Goal: Task Accomplishment & Management: Use online tool/utility

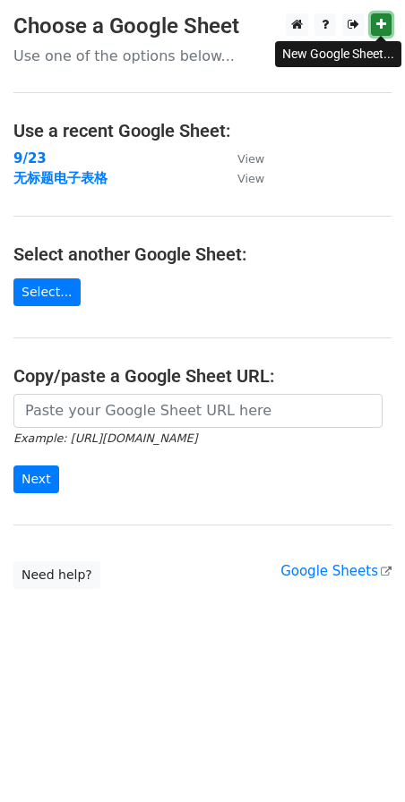
click at [380, 29] on icon at bounding box center [381, 24] width 10 height 13
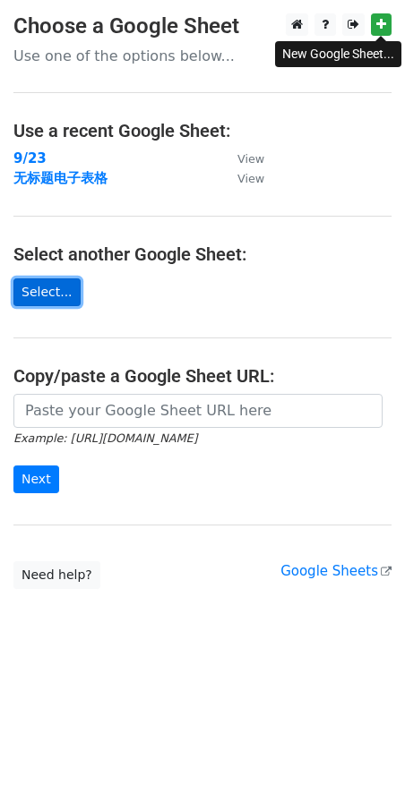
click at [39, 286] on link "Select..." at bounding box center [46, 292] width 67 height 28
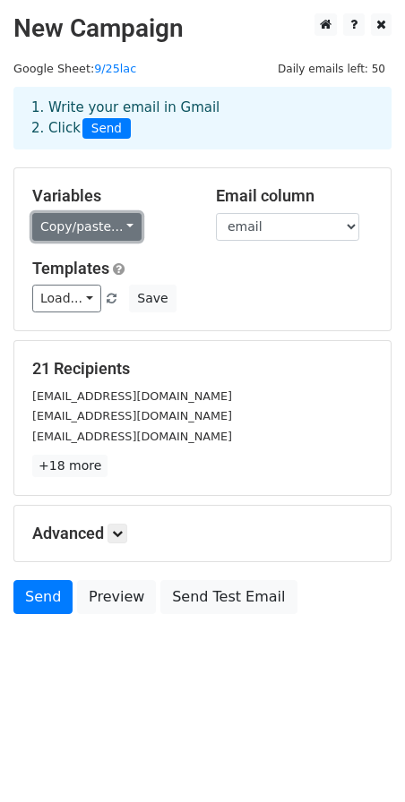
click at [92, 228] on link "Copy/paste..." at bounding box center [86, 227] width 109 height 28
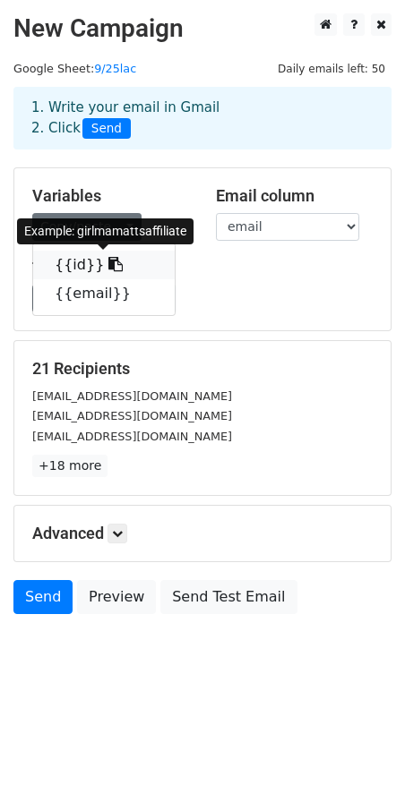
click at [88, 269] on link "{{id}}" at bounding box center [103, 265] width 141 height 29
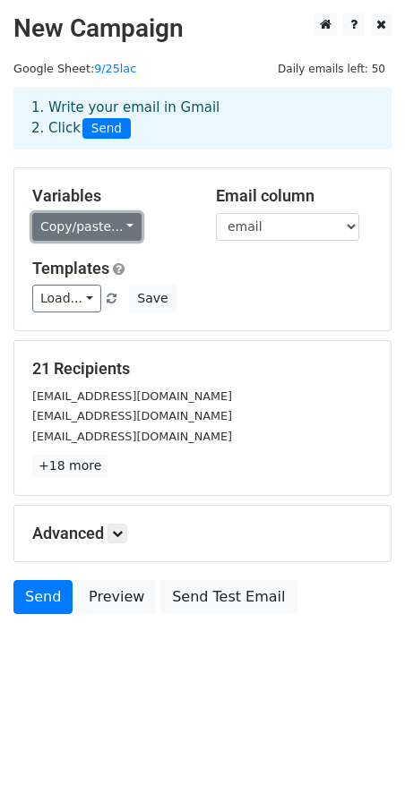
click at [71, 227] on link "Copy/paste..." at bounding box center [86, 227] width 109 height 28
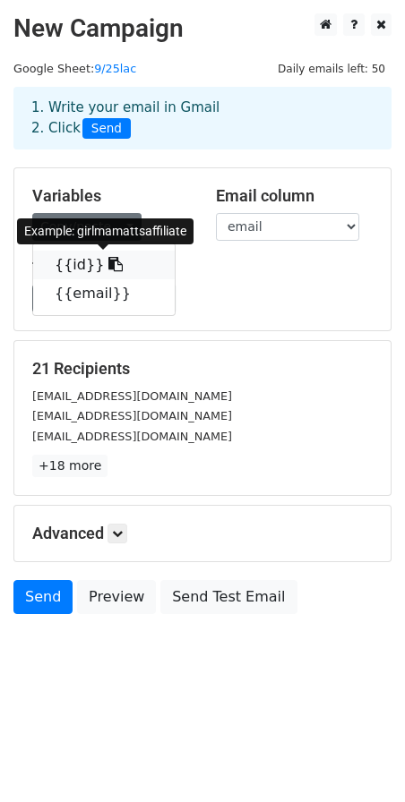
click at [63, 269] on link "{{id}}" at bounding box center [103, 265] width 141 height 29
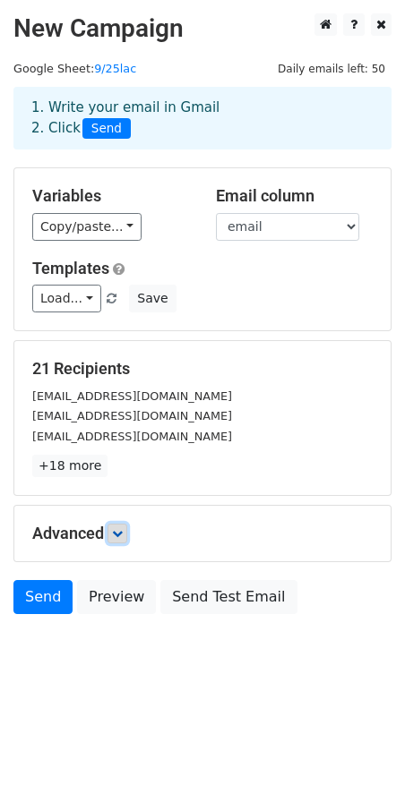
click at [116, 538] on icon at bounding box center [117, 533] width 11 height 11
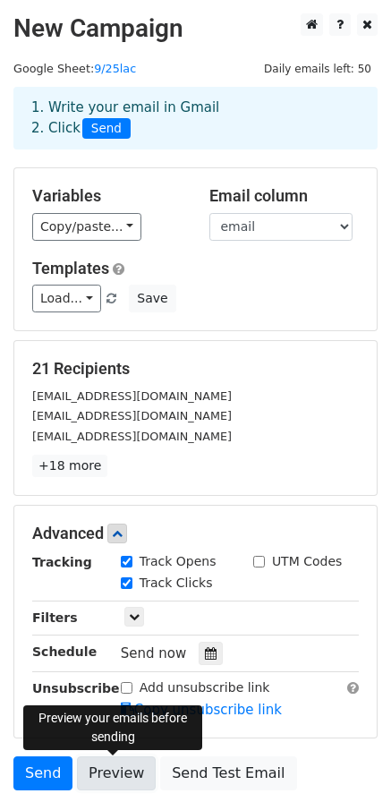
click at [101, 761] on link "Preview" at bounding box center [116, 773] width 79 height 34
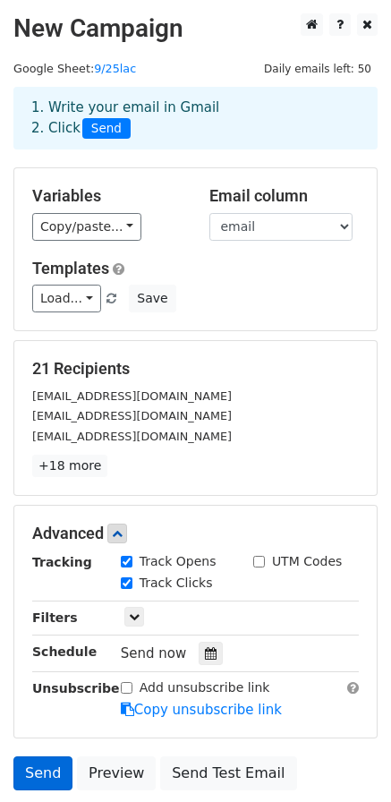
click at [42, 772] on link "Send" at bounding box center [42, 773] width 59 height 34
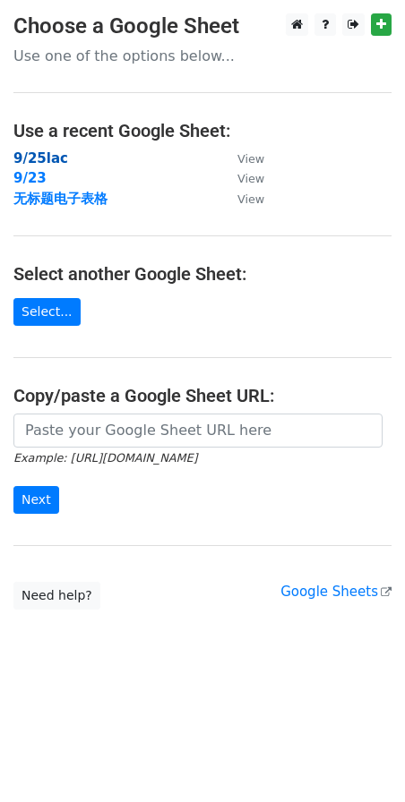
drag, startPoint x: 66, startPoint y: 152, endPoint x: 57, endPoint y: 156, distance: 9.6
drag, startPoint x: 55, startPoint y: 157, endPoint x: 374, endPoint y: 23, distance: 345.4
click at [374, 23] on link at bounding box center [381, 24] width 21 height 22
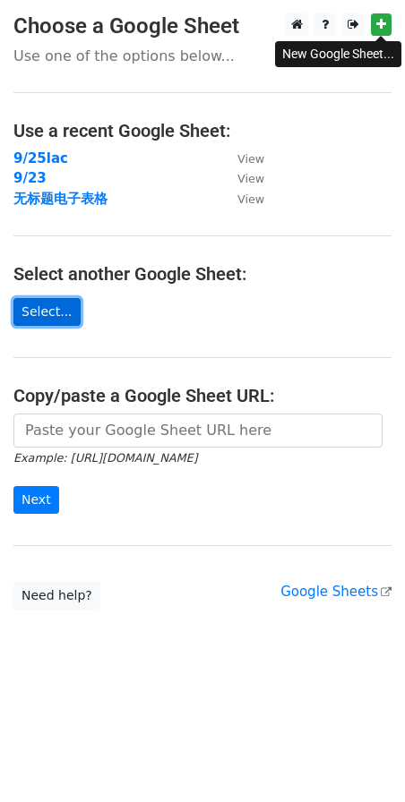
click at [56, 301] on link "Select..." at bounding box center [46, 312] width 67 height 28
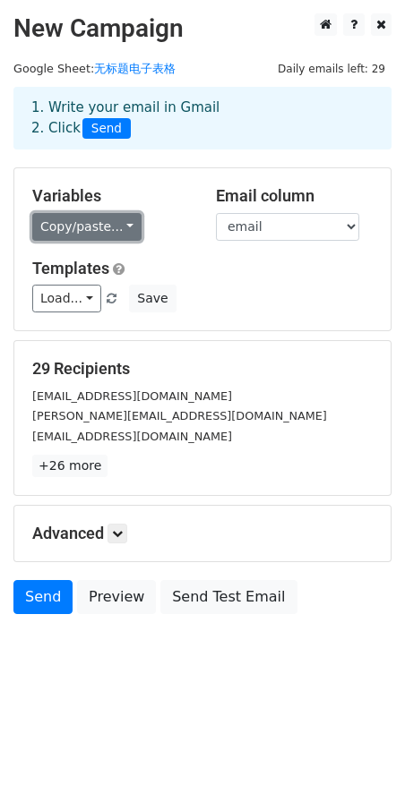
click at [111, 215] on link "Copy/paste..." at bounding box center [86, 227] width 109 height 28
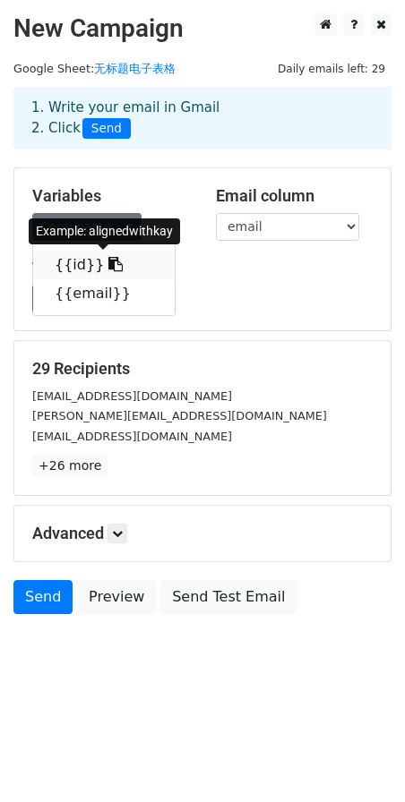
click at [108, 260] on icon at bounding box center [115, 264] width 14 height 14
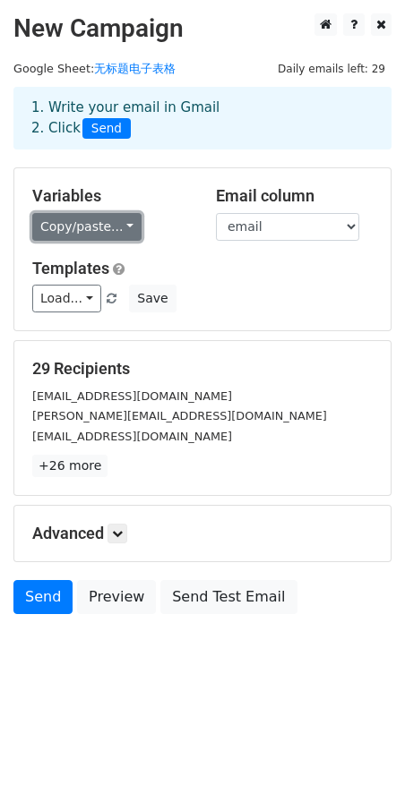
click at [75, 233] on link "Copy/paste..." at bounding box center [86, 227] width 109 height 28
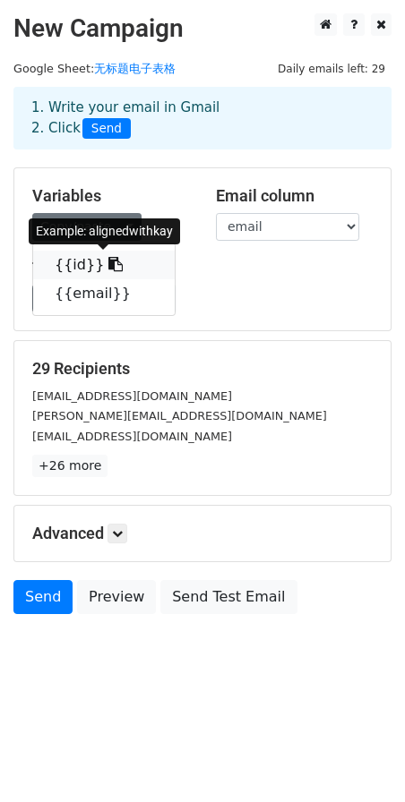
click at [86, 264] on link "{{id}}" at bounding box center [103, 265] width 141 height 29
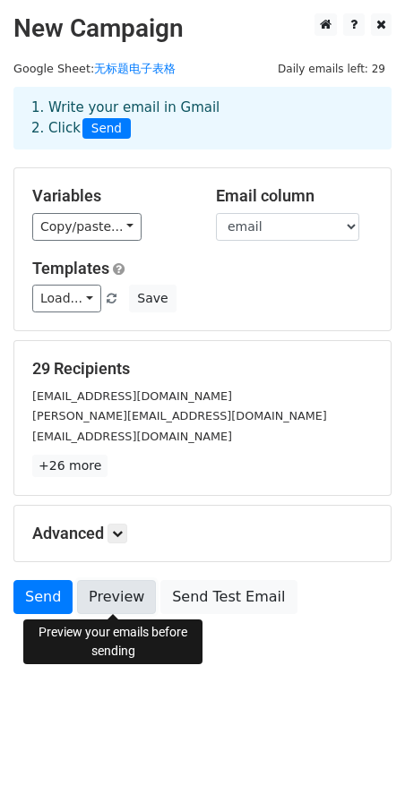
click at [114, 589] on link "Preview" at bounding box center [116, 597] width 79 height 34
